Goal: Task Accomplishment & Management: Complete application form

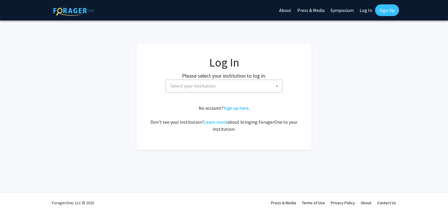
select select
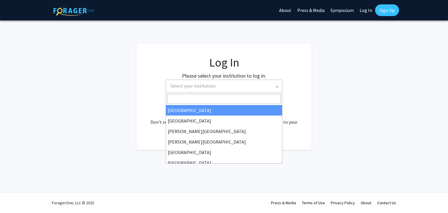
click at [213, 86] on span "Select your institution" at bounding box center [193, 86] width 45 height 6
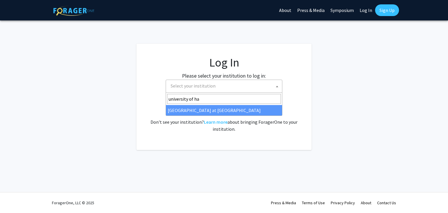
type input "university of ha"
select select "18"
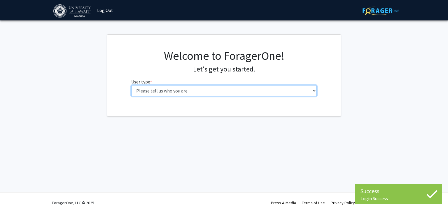
click at [164, 89] on select "Please tell us who you are Undergraduate Student Master's Student Doctoral Cand…" at bounding box center [224, 90] width 186 height 11
select select "1: undergrad"
click at [131, 85] on select "Please tell us who you are Undergraduate Student Master's Student Doctoral Cand…" at bounding box center [224, 90] width 186 height 11
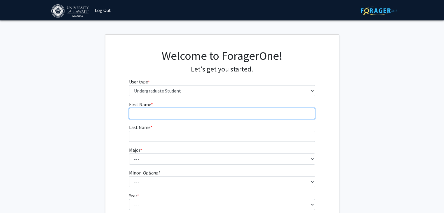
click at [158, 113] on input "First Name * required" at bounding box center [222, 113] width 186 height 11
type input "[PERSON_NAME]"
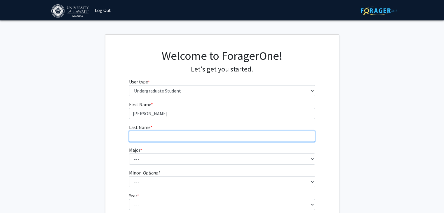
click at [154, 138] on input "Last Name * required" at bounding box center [222, 136] width 186 height 11
type input "[PERSON_NAME]"
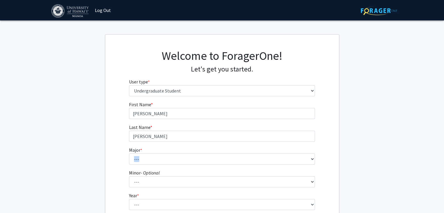
drag, startPoint x: 137, startPoint y: 165, endPoint x: 143, endPoint y: 157, distance: 10.3
click at [143, 157] on form "First Name * required [PERSON_NAME] Last Name * required [PERSON_NAME] Major * …" at bounding box center [222, 172] width 186 height 142
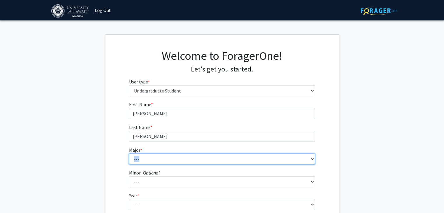
click at [143, 157] on select "--- Accounting American Studies Animal Sciences Anthropology Art Art History As…" at bounding box center [222, 158] width 186 height 11
select select "46: 1428"
click at [129, 153] on select "--- Accounting American Studies Animal Sciences Anthropology Art Art History As…" at bounding box center [222, 158] width 186 height 11
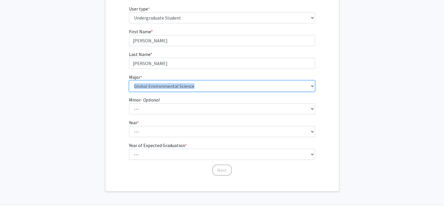
scroll to position [85, 0]
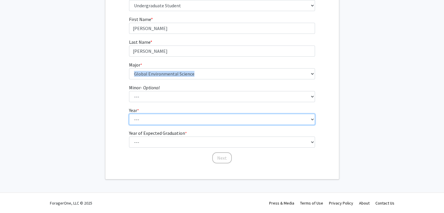
click at [163, 118] on select "--- First-year Sophomore Junior Senior Postbaccalaureate Certificate" at bounding box center [222, 119] width 186 height 11
select select "3: junior"
click at [129, 114] on select "--- First-year Sophomore Junior Senior Postbaccalaureate Certificate" at bounding box center [222, 119] width 186 height 11
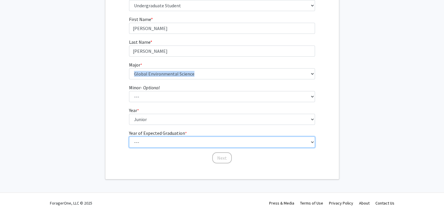
click at [162, 139] on select "--- 2025 2026 2027 2028 2029 2030 2031 2032 2033 2034" at bounding box center [222, 142] width 186 height 11
select select "3: 2027"
click at [129, 137] on select "--- 2025 2026 2027 2028 2029 2030 2031 2032 2033 2034" at bounding box center [222, 142] width 186 height 11
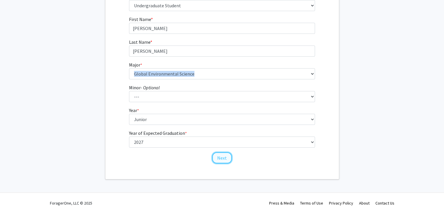
click at [222, 158] on button "Next" at bounding box center [222, 157] width 20 height 11
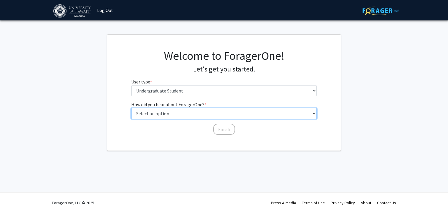
click at [226, 111] on select "Select an option Peer/student recommendation Faculty/staff recommendation Unive…" at bounding box center [224, 113] width 186 height 11
select select "2: faculty_recommendation"
click at [131, 108] on select "Select an option Peer/student recommendation Faculty/staff recommendation Unive…" at bounding box center [224, 113] width 186 height 11
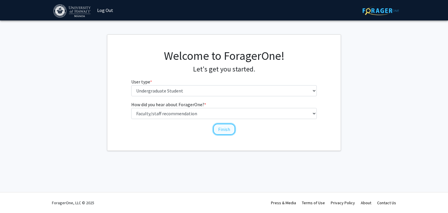
click at [226, 129] on button "Finish" at bounding box center [224, 129] width 22 height 11
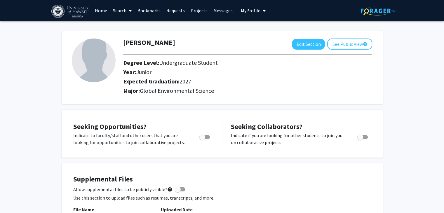
click at [107, 11] on link "Home" at bounding box center [101, 10] width 18 height 20
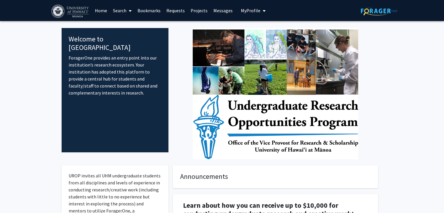
click at [128, 12] on span at bounding box center [128, 11] width 5 height 20
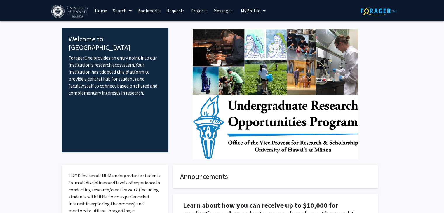
click at [196, 6] on link "Projects" at bounding box center [199, 10] width 23 height 20
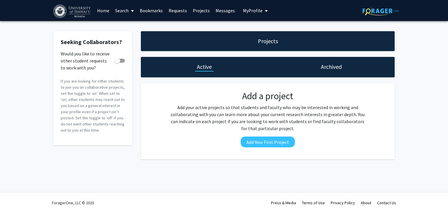
click at [104, 11] on link "Home" at bounding box center [103, 10] width 18 height 20
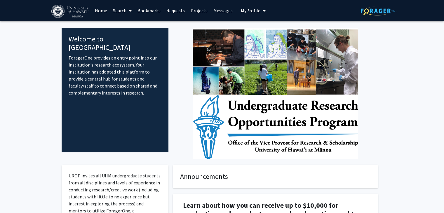
click at [121, 7] on link "Search" at bounding box center [122, 10] width 25 height 20
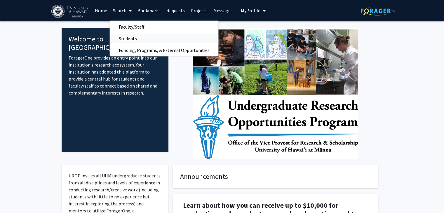
click at [124, 38] on span "Students" at bounding box center [128, 39] width 36 height 12
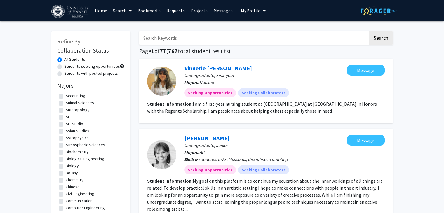
click at [126, 9] on link "Search" at bounding box center [122, 10] width 25 height 20
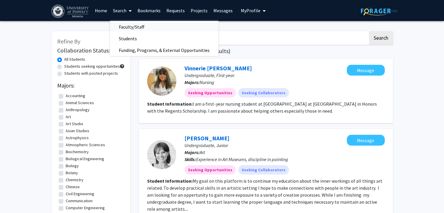
click at [135, 24] on span "Faculty/Staff" at bounding box center [131, 27] width 43 height 12
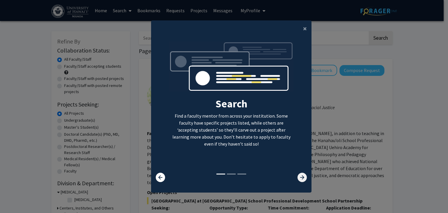
click at [300, 180] on icon at bounding box center [302, 177] width 9 height 9
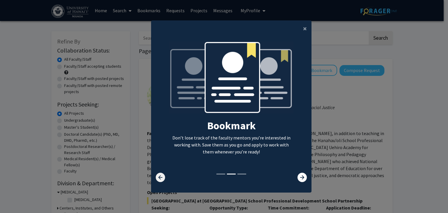
click at [159, 177] on icon at bounding box center [160, 177] width 9 height 9
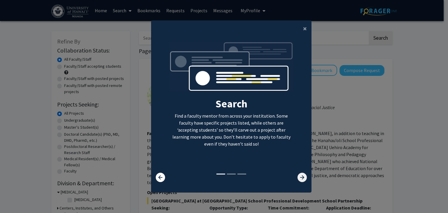
click at [299, 176] on icon at bounding box center [302, 177] width 9 height 9
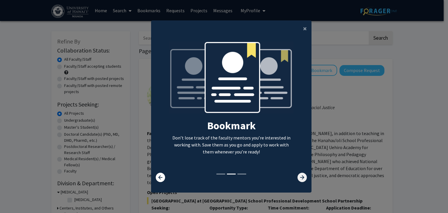
click at [299, 176] on icon at bounding box center [302, 177] width 9 height 9
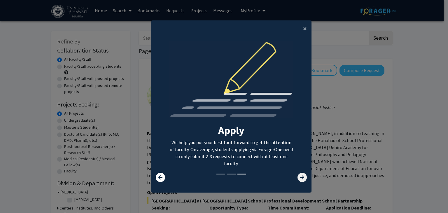
click at [299, 176] on icon at bounding box center [302, 177] width 9 height 9
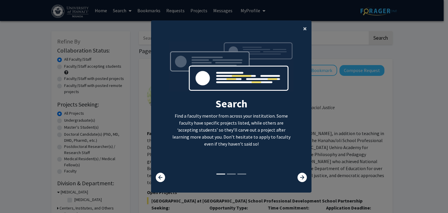
click at [303, 27] on span "×" at bounding box center [305, 28] width 4 height 9
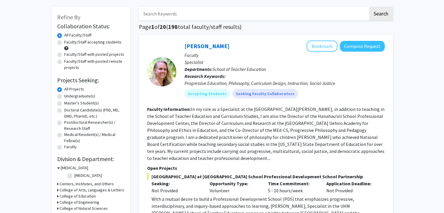
scroll to position [25, 0]
click at [83, 95] on label "Undergraduate(s)" at bounding box center [79, 96] width 31 height 6
click at [68, 95] on input "Undergraduate(s)" at bounding box center [66, 95] width 4 height 4
radio input "true"
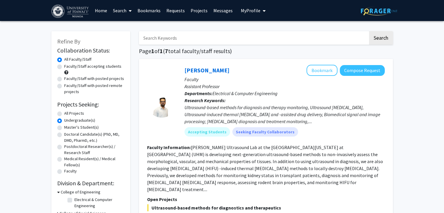
click at [85, 64] on label "Faculty/Staff accepting students" at bounding box center [92, 66] width 57 height 6
click at [68, 64] on input "Faculty/Staff accepting students" at bounding box center [66, 65] width 4 height 4
radio input "true"
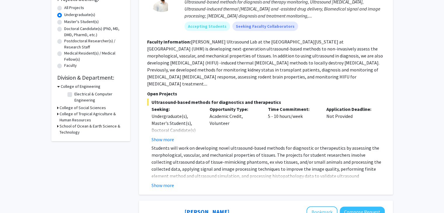
scroll to position [108, 0]
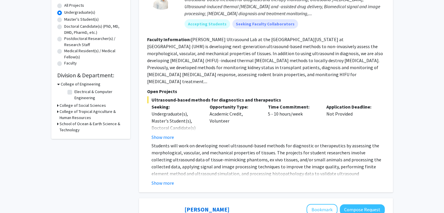
click at [89, 123] on h3 "School of Ocean & Earth Science & Technology" at bounding box center [92, 127] width 65 height 12
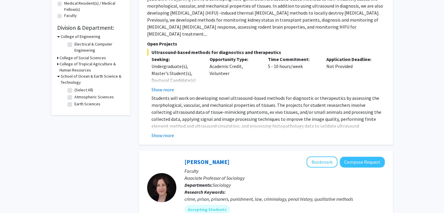
scroll to position [159, 0]
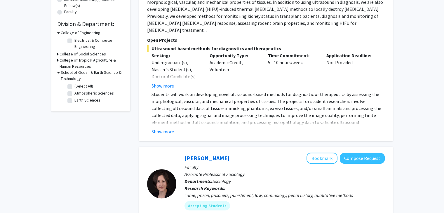
click at [74, 86] on label "(Select All)" at bounding box center [83, 86] width 19 height 6
click at [74, 86] on input "(Select All)" at bounding box center [76, 85] width 4 height 4
checkbox input "true"
